Goal: Task Accomplishment & Management: Use online tool/utility

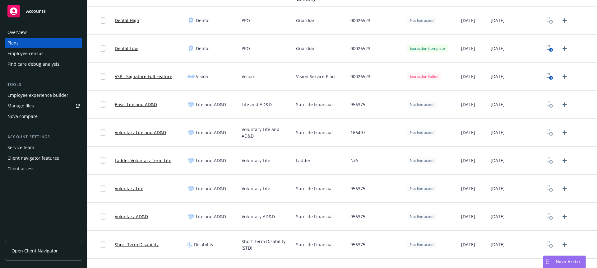
scroll to position [306, 0]
click at [167, 75] on link "VSP - Signature Full Feature" at bounding box center [144, 76] width 58 height 7
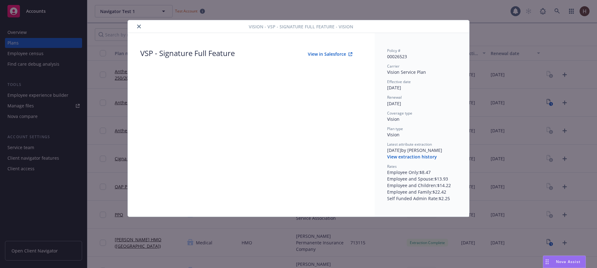
drag, startPoint x: 142, startPoint y: 25, endPoint x: 135, endPoint y: 30, distance: 8.9
click at [142, 25] on button "close" at bounding box center [138, 26] width 7 height 7
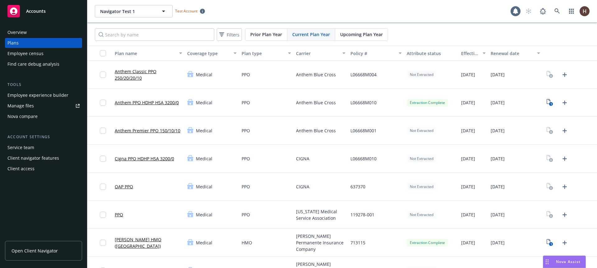
click at [42, 112] on div "Nova compare" at bounding box center [43, 116] width 72 height 10
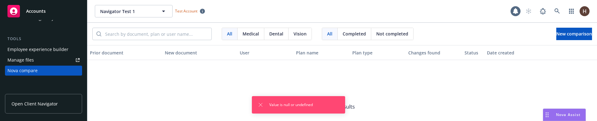
scroll to position [46, 0]
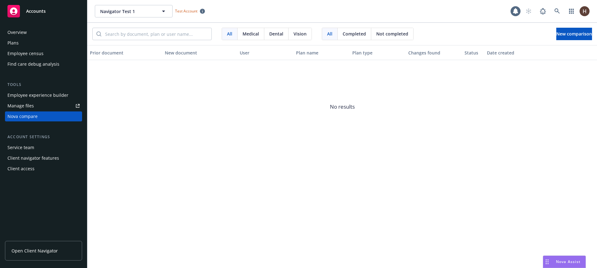
click at [149, 17] on div "Navigator Test 1 Navigator Test 1 Test Account 1" at bounding box center [342, 11] width 510 height 22
click at [146, 14] on span "Navigator Test 1" at bounding box center [127, 11] width 54 height 7
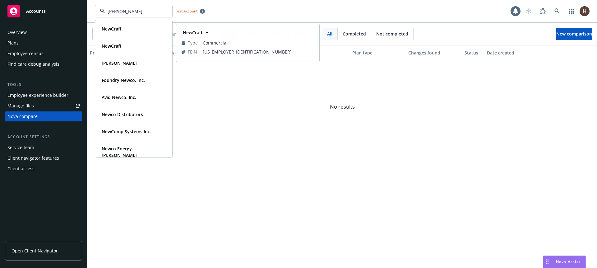
type input "newcomp"
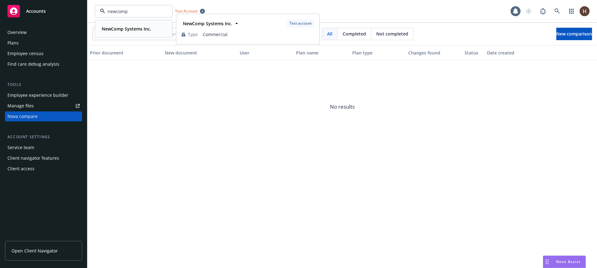
click at [148, 31] on strong "NewComp Systems Inc." at bounding box center [126, 29] width 49 height 6
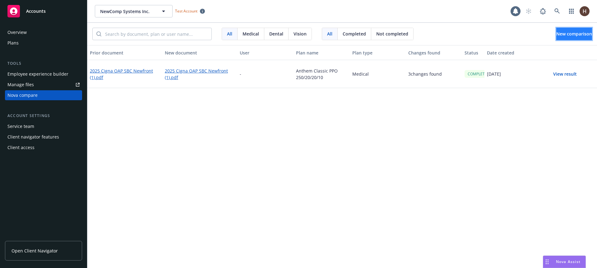
click at [568, 32] on span "New comparison" at bounding box center [575, 34] width 36 height 6
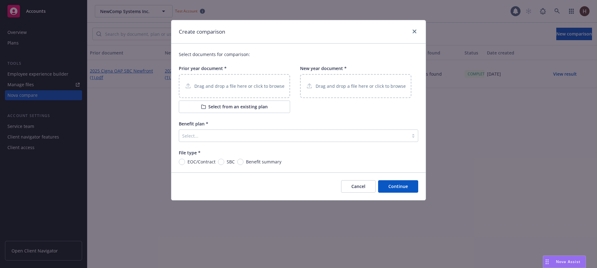
click at [230, 121] on div "Select..." at bounding box center [294, 136] width 230 height 10
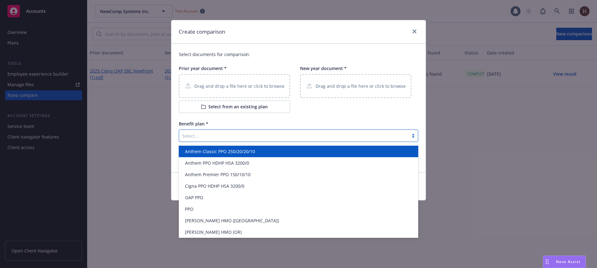
click at [234, 121] on div "Benefit plan * option Anthem Classic PPO 250/20/20/10 focused, 1 of 12. 12 resu…" at bounding box center [299, 130] width 240 height 21
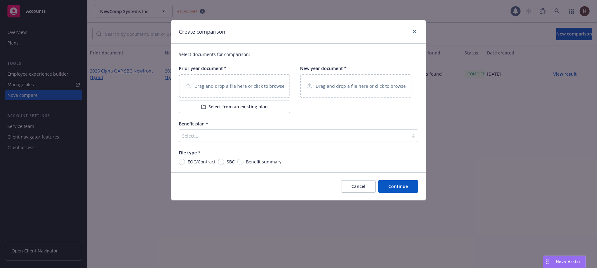
click at [217, 121] on div at bounding box center [293, 135] width 223 height 7
click at [229, 109] on button "Select from an existing plan" at bounding box center [234, 106] width 111 height 12
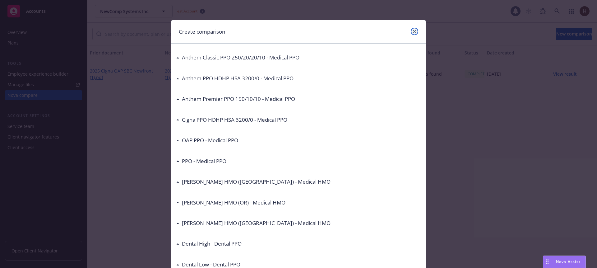
click at [414, 30] on link "close" at bounding box center [414, 31] width 7 height 7
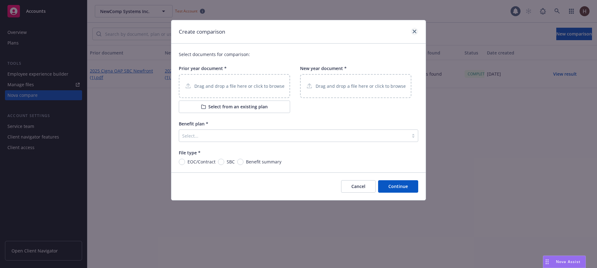
drag, startPoint x: 418, startPoint y: 23, endPoint x: 414, endPoint y: 34, distance: 11.4
click at [417, 29] on div "Create comparison" at bounding box center [298, 31] width 254 height 23
click at [418, 31] on link "close" at bounding box center [414, 31] width 7 height 7
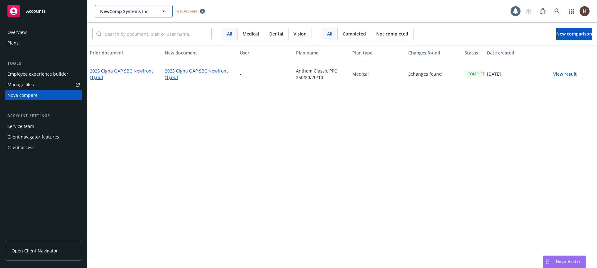
click at [133, 14] on span "NewComp Systems Inc." at bounding box center [127, 11] width 54 height 7
type input "naviga"
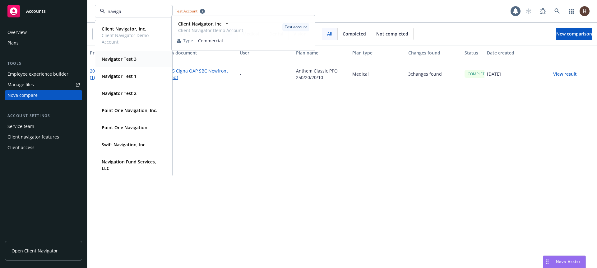
click at [138, 74] on div "Navigator Test 1" at bounding box center [133, 76] width 69 height 9
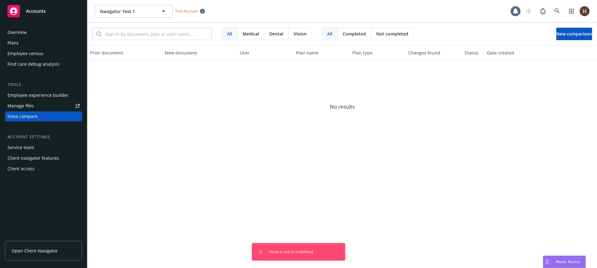
click at [34, 45] on div "Plans" at bounding box center [43, 43] width 72 height 10
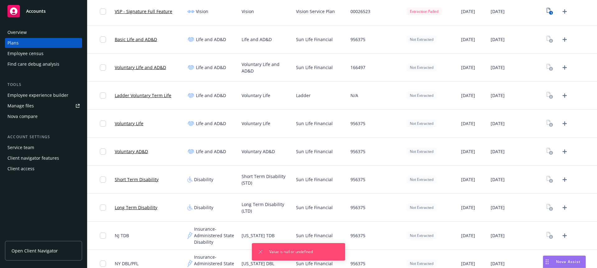
scroll to position [367, 0]
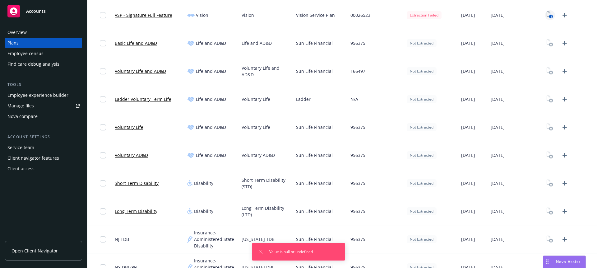
click at [551, 15] on text "1" at bounding box center [552, 17] width 2 height 4
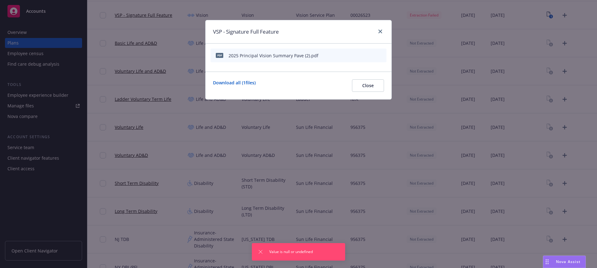
click at [361, 55] on icon "download file" at bounding box center [361, 55] width 4 height 4
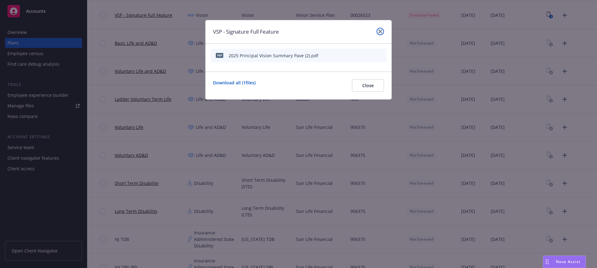
click at [382, 32] on link "close" at bounding box center [380, 31] width 7 height 7
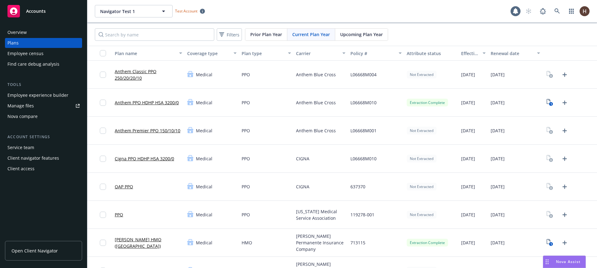
click at [42, 114] on div "Nova compare" at bounding box center [43, 116] width 72 height 10
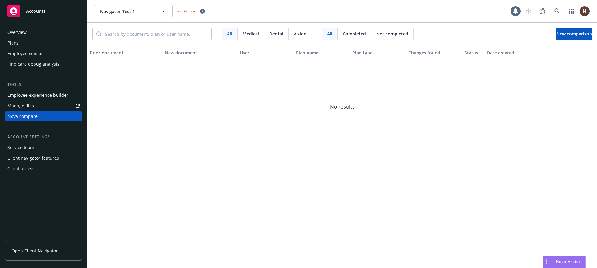
click at [292, 121] on span "No results" at bounding box center [342, 106] width 510 height 93
click at [299, 121] on span "No results" at bounding box center [342, 106] width 510 height 93
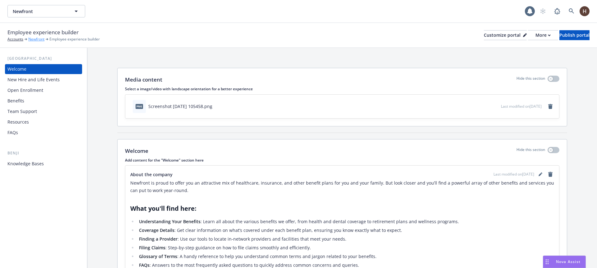
click at [38, 39] on link "Newfront" at bounding box center [36, 39] width 16 height 6
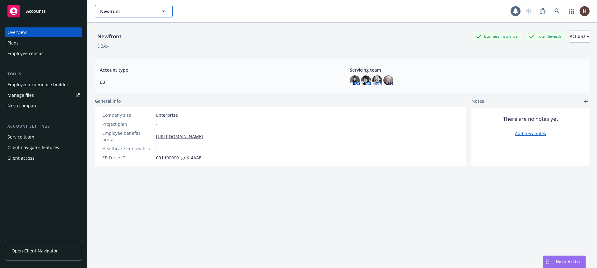
click at [114, 11] on span "Newfront" at bounding box center [127, 11] width 54 height 7
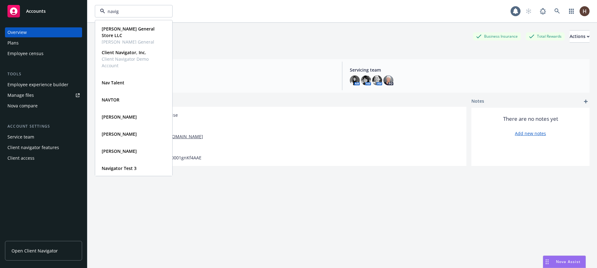
type input "naviga"
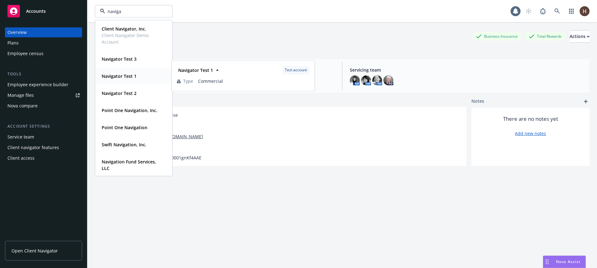
click at [120, 70] on div "Navigator Test 1 Type Commercial" at bounding box center [134, 76] width 77 height 16
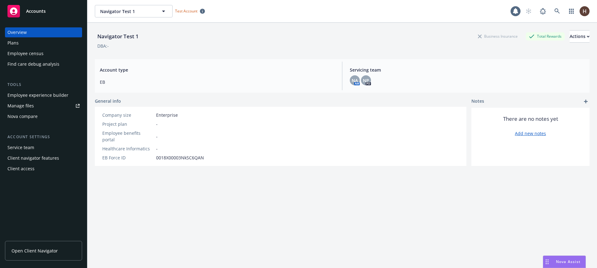
click at [36, 115] on div "Nova compare" at bounding box center [22, 116] width 30 height 10
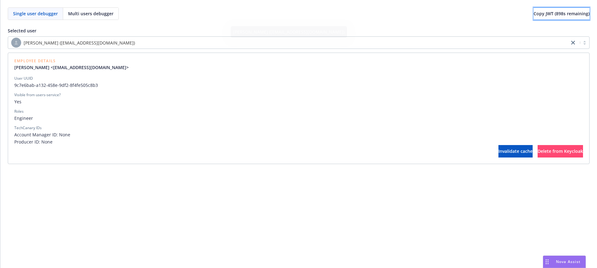
click at [561, 11] on span "Copy JWT ( 898 s remaining)" at bounding box center [562, 14] width 56 height 6
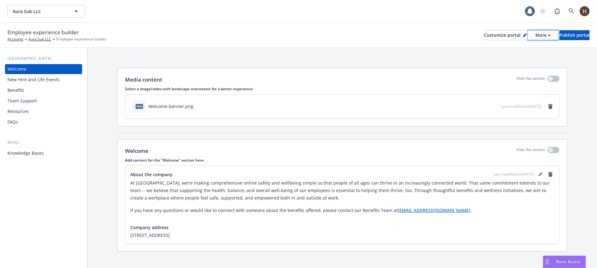
click at [536, 34] on div "More" at bounding box center [543, 34] width 15 height 9
click at [560, 34] on button "Publish portal" at bounding box center [575, 35] width 30 height 10
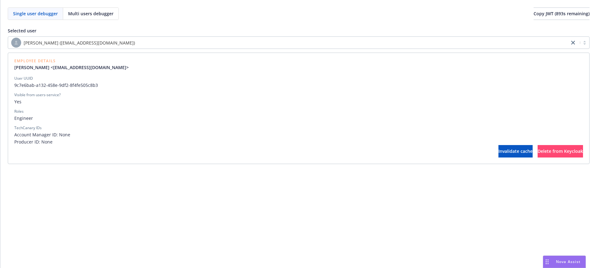
click at [142, 78] on div "User UUID" at bounding box center [298, 79] width 569 height 6
